Goal: Book appointment/travel/reservation

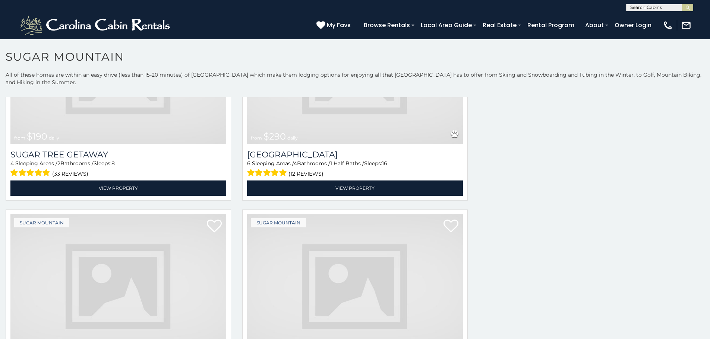
scroll to position [872, 0]
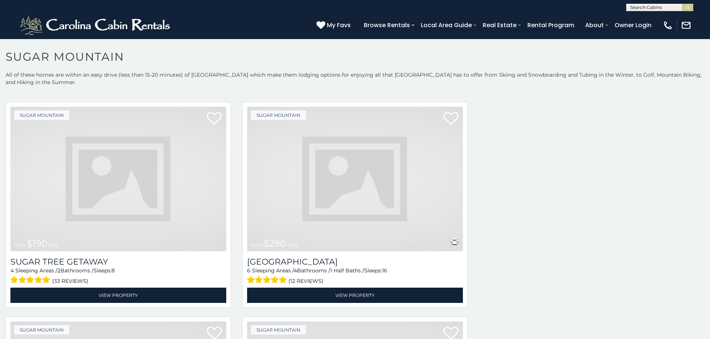
click at [31, 238] on span "$190" at bounding box center [37, 243] width 20 height 11
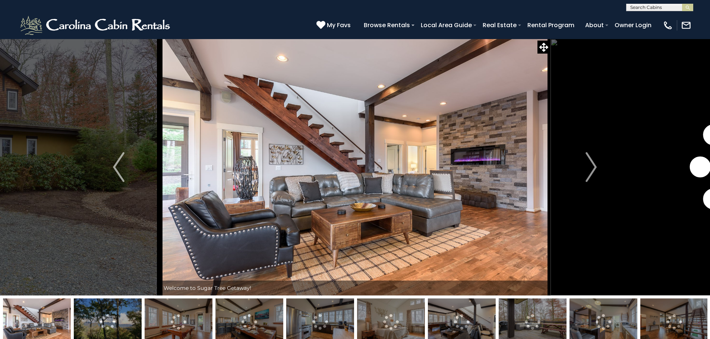
scroll to position [30, 0]
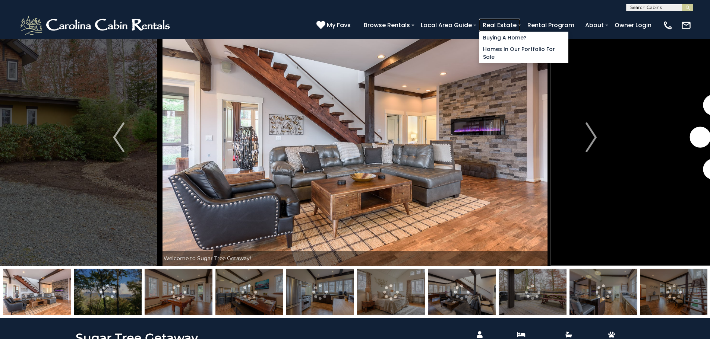
click at [520, 24] on link "Real Estate" at bounding box center [499, 25] width 41 height 13
